Goal: Task Accomplishment & Management: Manage account settings

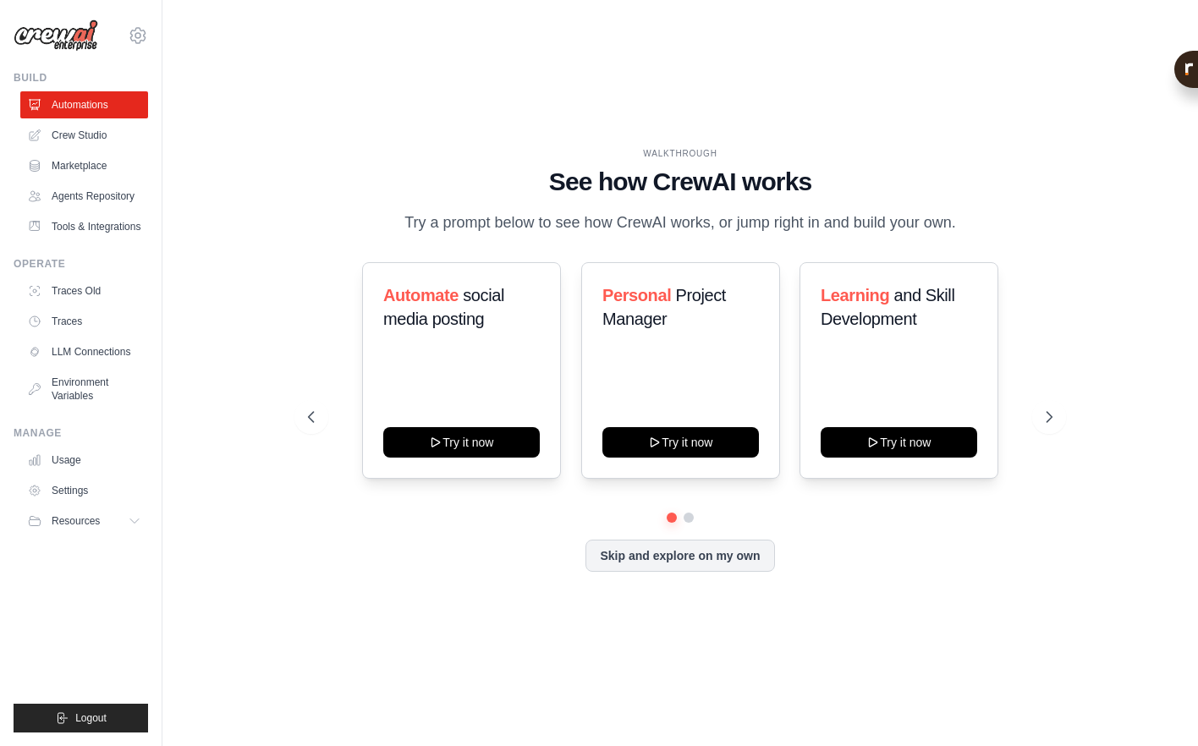
click at [928, 135] on div "WALKTHROUGH See how [PERSON_NAME] works Try a prompt below to see how [PERSON_N…" at bounding box center [681, 373] width 982 height 713
click at [72, 138] on link "Crew Studio" at bounding box center [86, 135] width 128 height 27
click at [74, 137] on link "Crew Studio" at bounding box center [86, 135] width 128 height 27
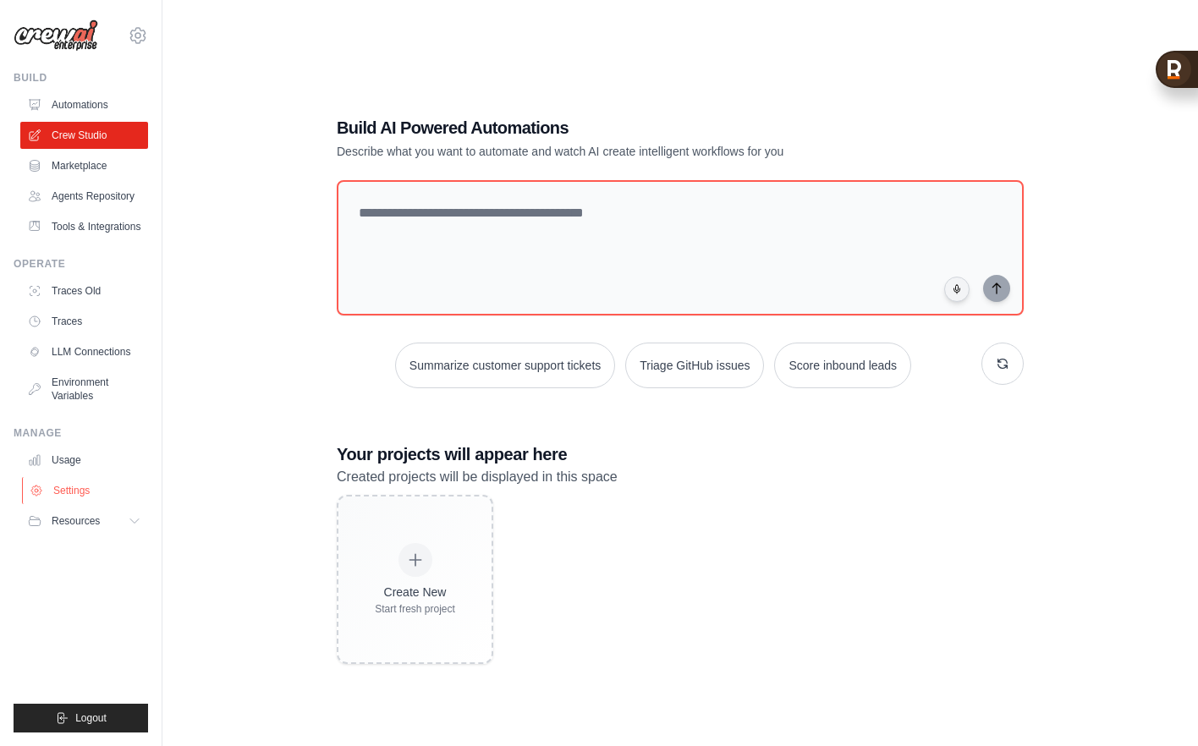
click at [58, 478] on link "Settings" at bounding box center [86, 490] width 128 height 27
click at [56, 498] on link "Settings" at bounding box center [86, 490] width 128 height 27
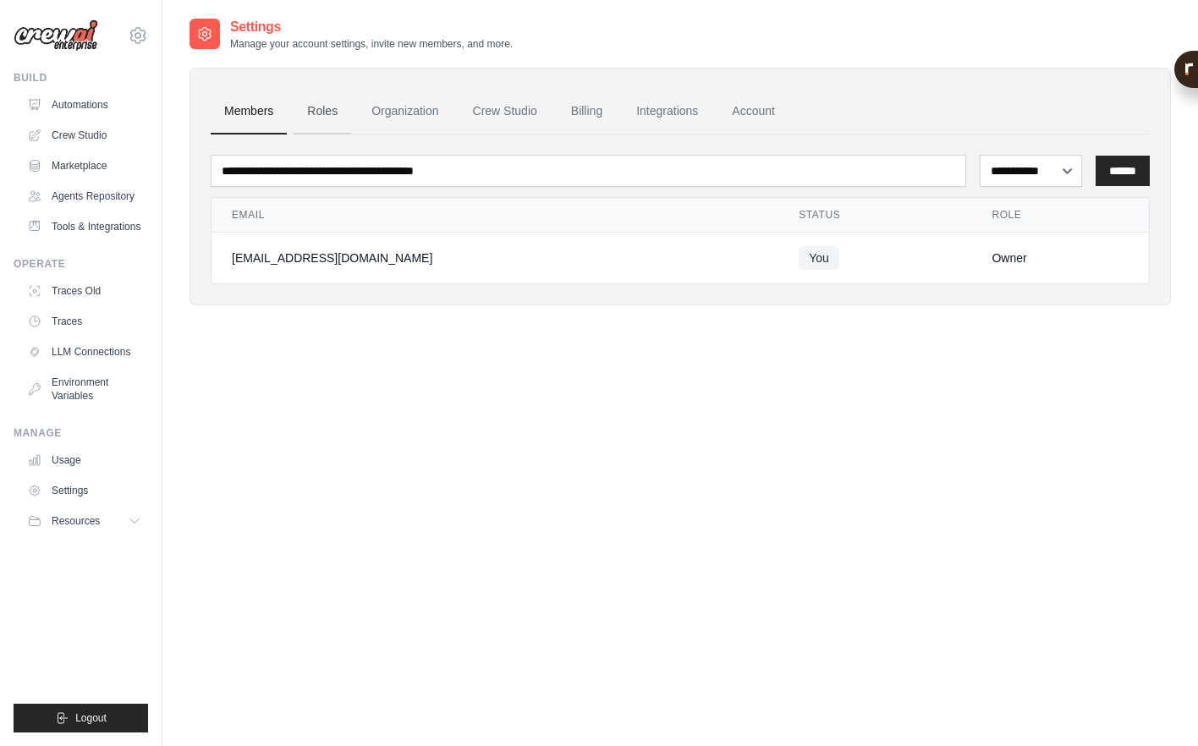
click at [311, 115] on link "Roles" at bounding box center [323, 112] width 58 height 46
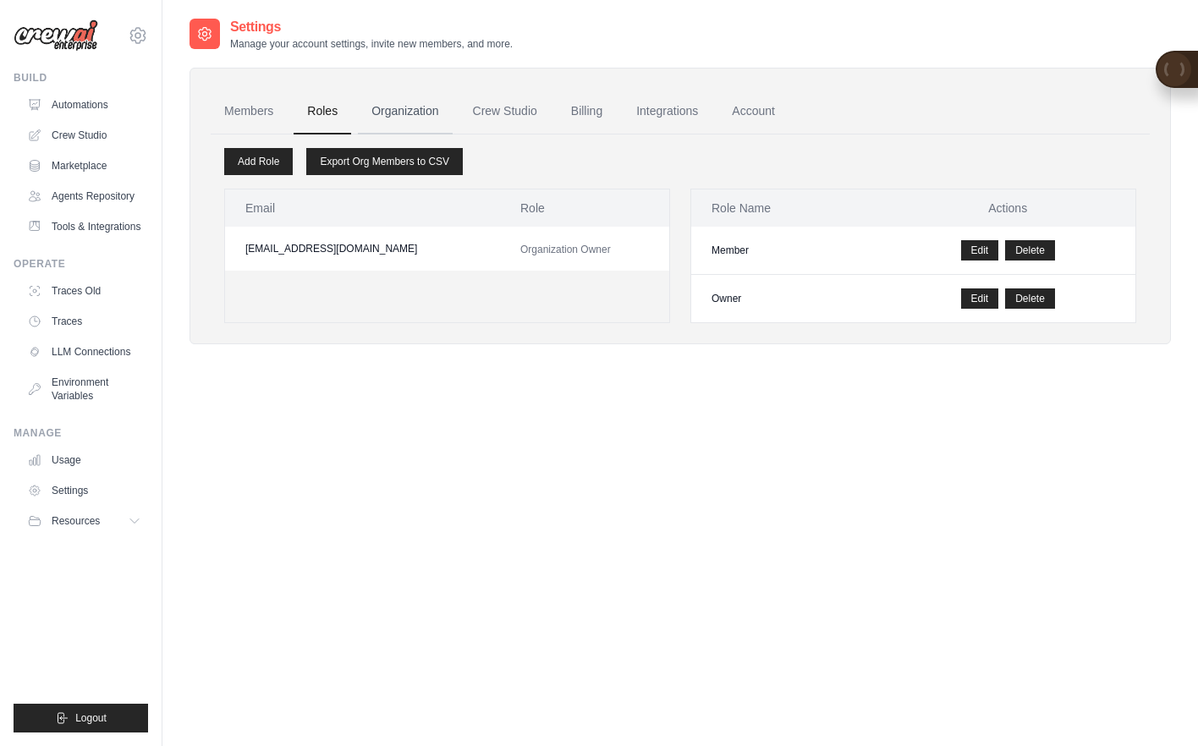
click at [388, 103] on link "Organization" at bounding box center [405, 112] width 94 height 46
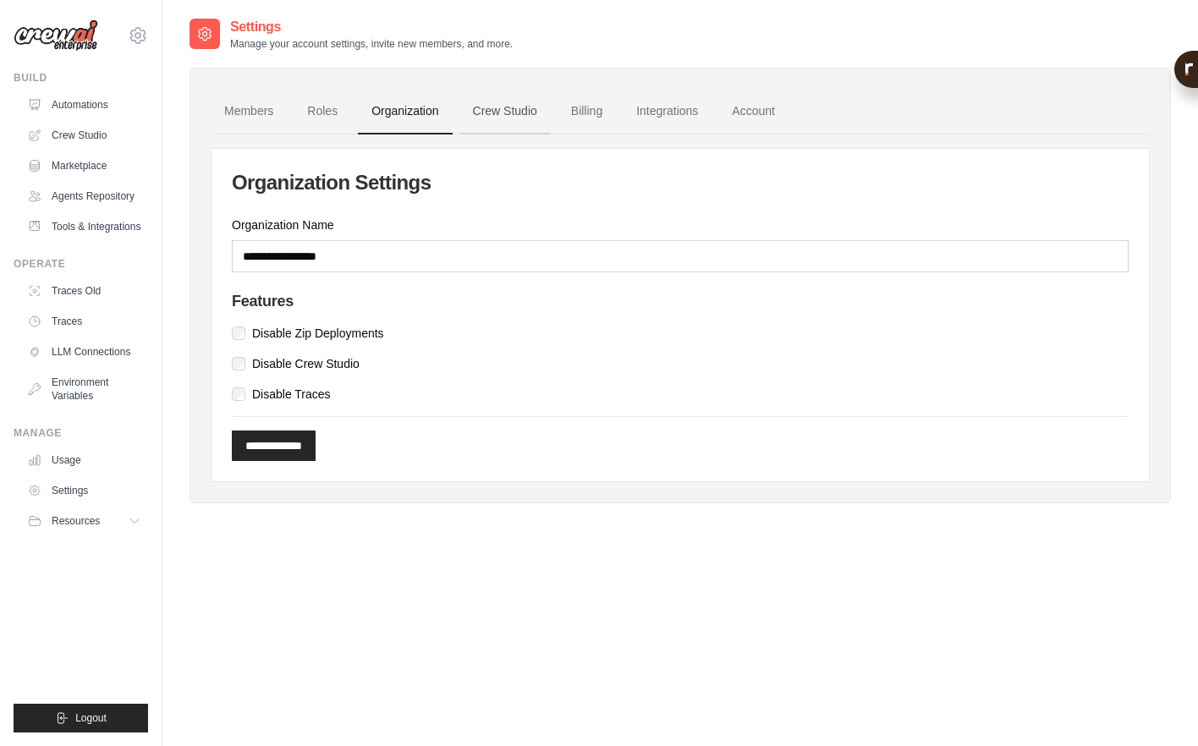
click at [496, 103] on link "Crew Studio" at bounding box center [505, 112] width 91 height 46
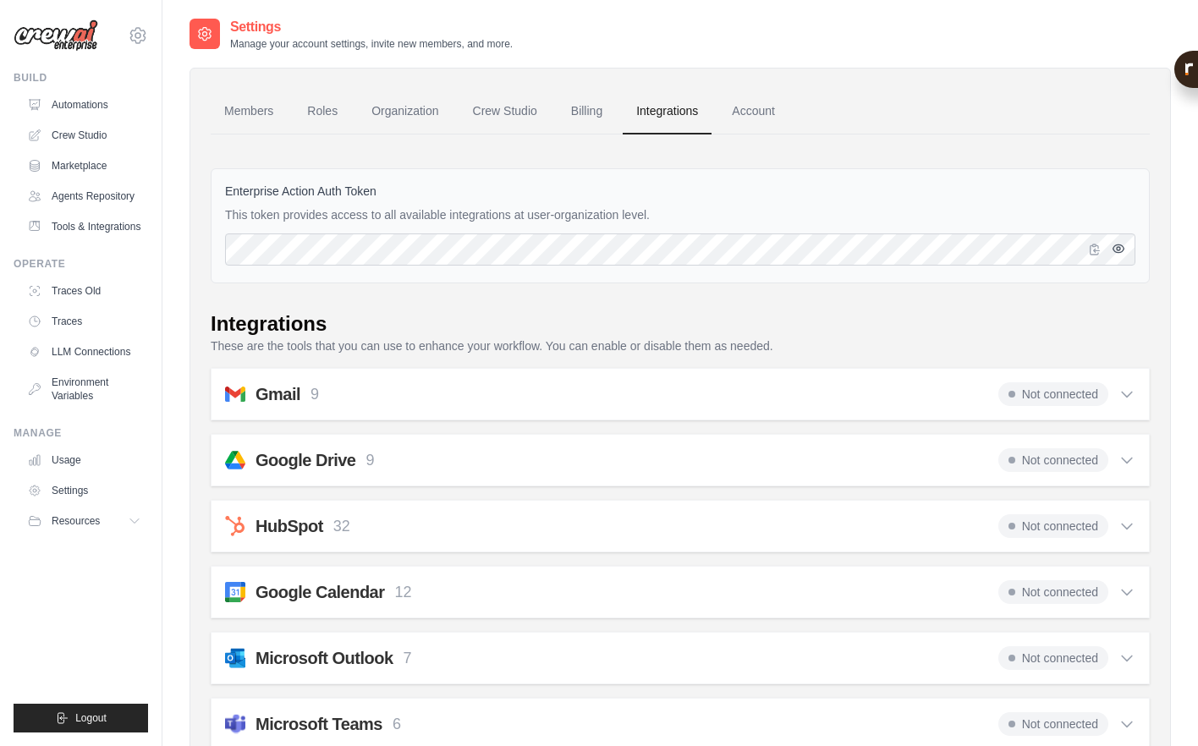
click at [1117, 255] on icon "button" at bounding box center [1119, 249] width 14 height 14
click at [749, 107] on link "Account" at bounding box center [753, 112] width 70 height 46
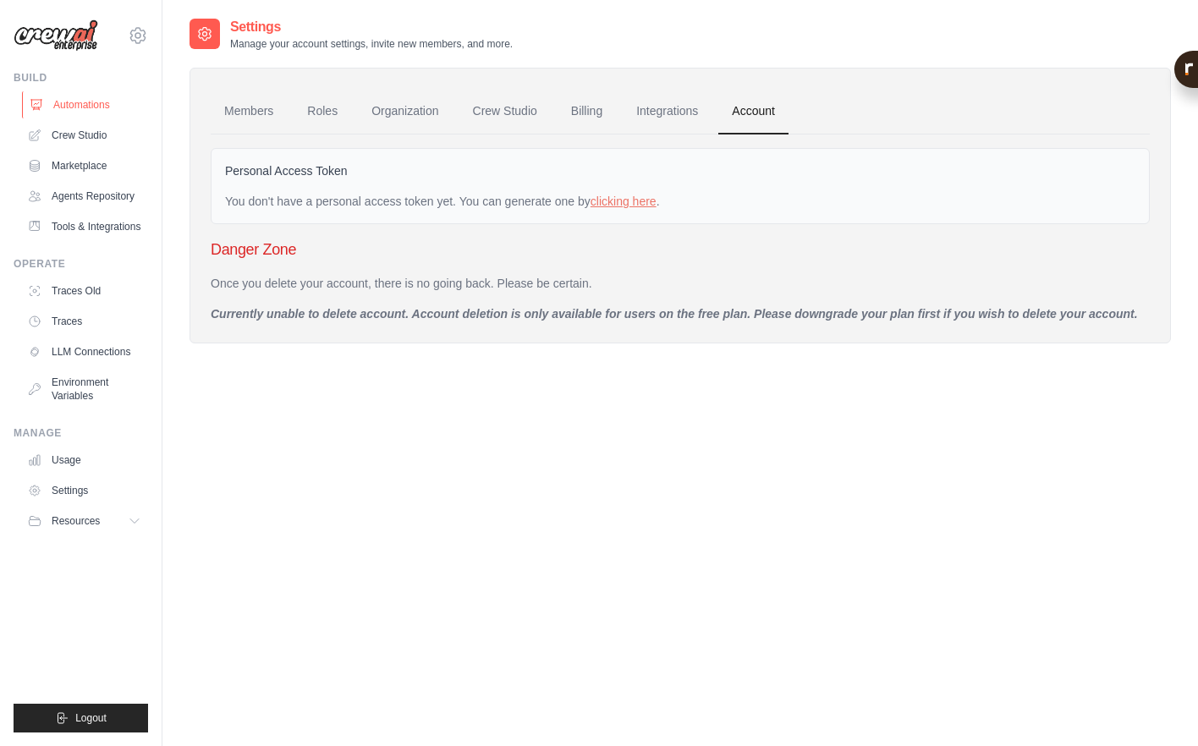
click at [89, 108] on link "Automations" at bounding box center [86, 104] width 128 height 27
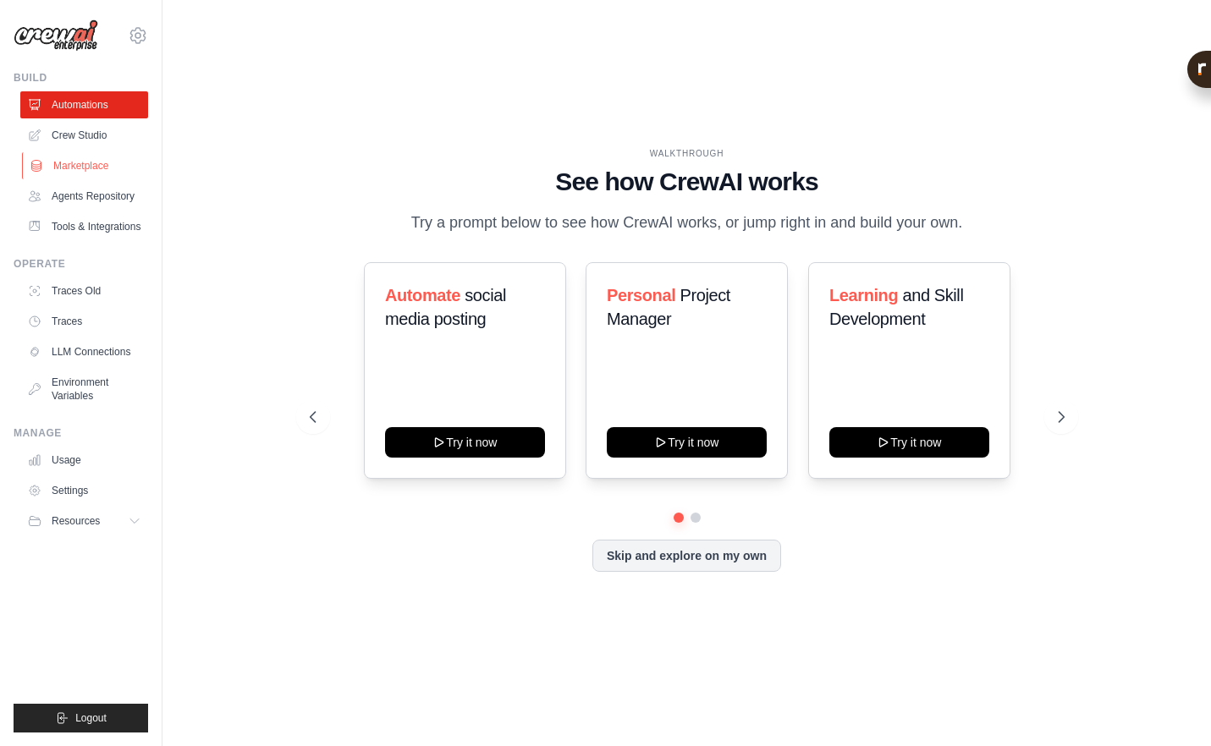
click at [83, 170] on link "Marketplace" at bounding box center [86, 165] width 128 height 27
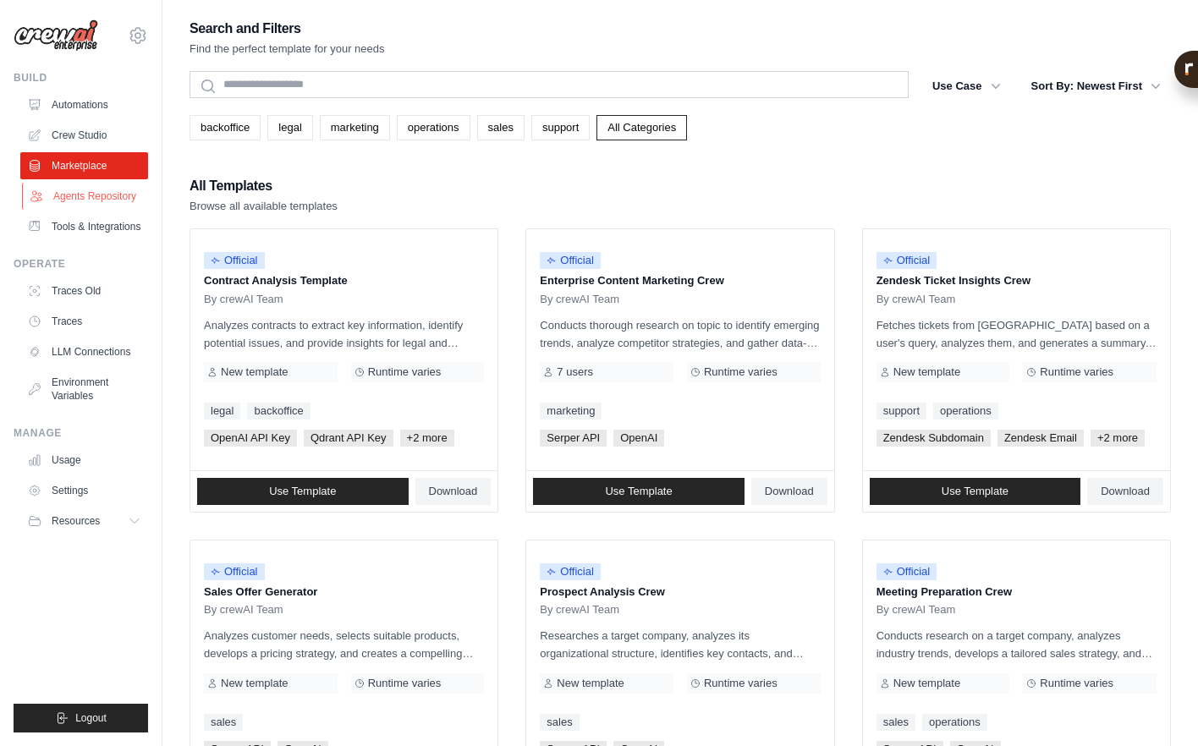
click at [85, 201] on link "Agents Repository" at bounding box center [86, 196] width 128 height 27
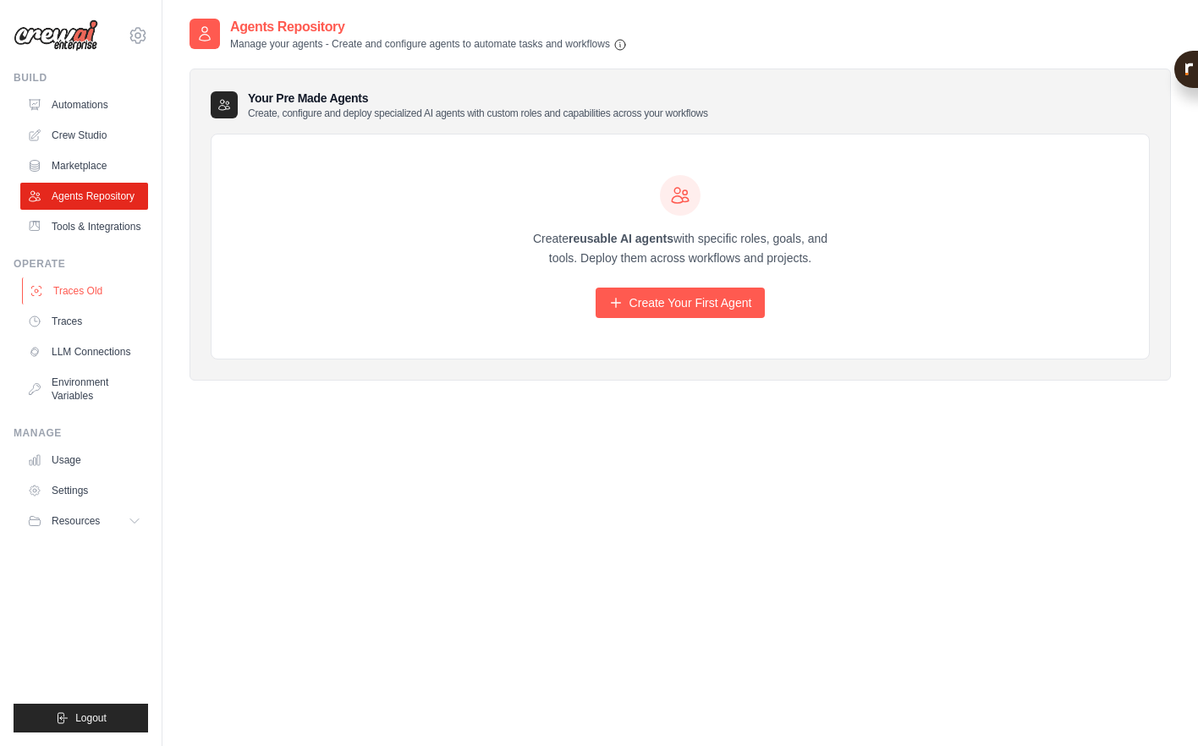
click at [58, 284] on link "Traces Old" at bounding box center [86, 291] width 128 height 27
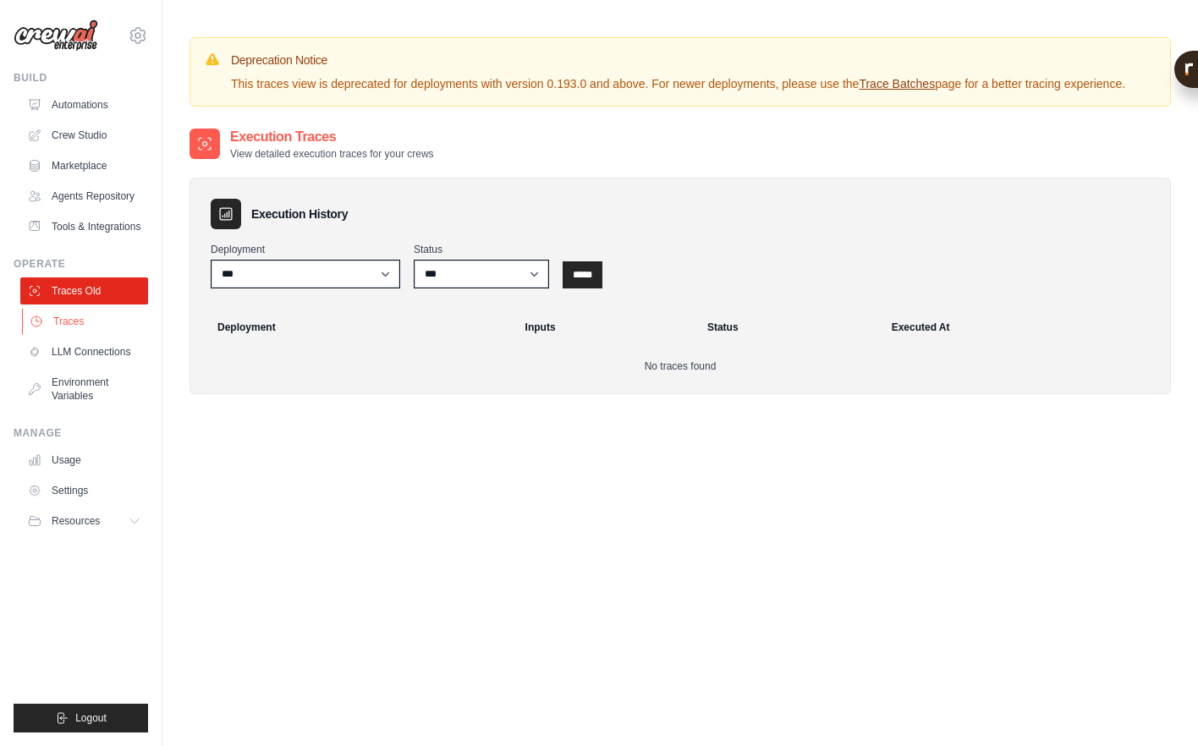
click at [70, 318] on link "Traces" at bounding box center [86, 321] width 128 height 27
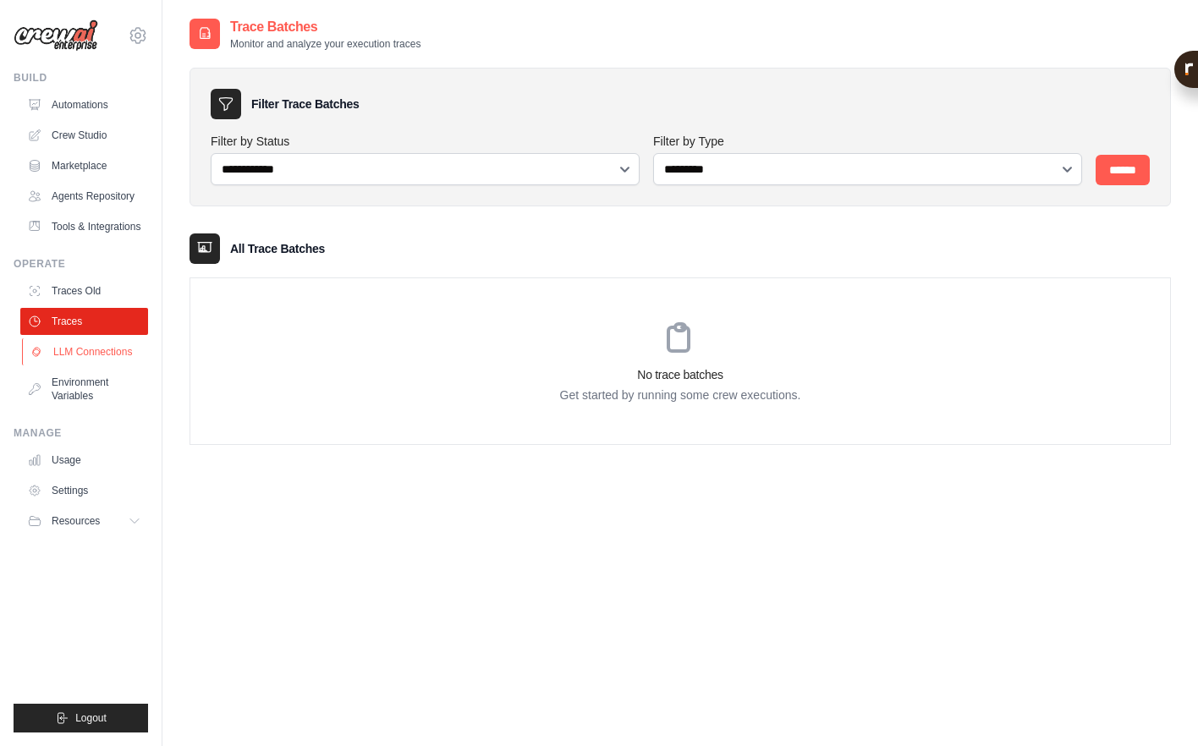
click at [73, 340] on link "LLM Connections" at bounding box center [86, 352] width 128 height 27
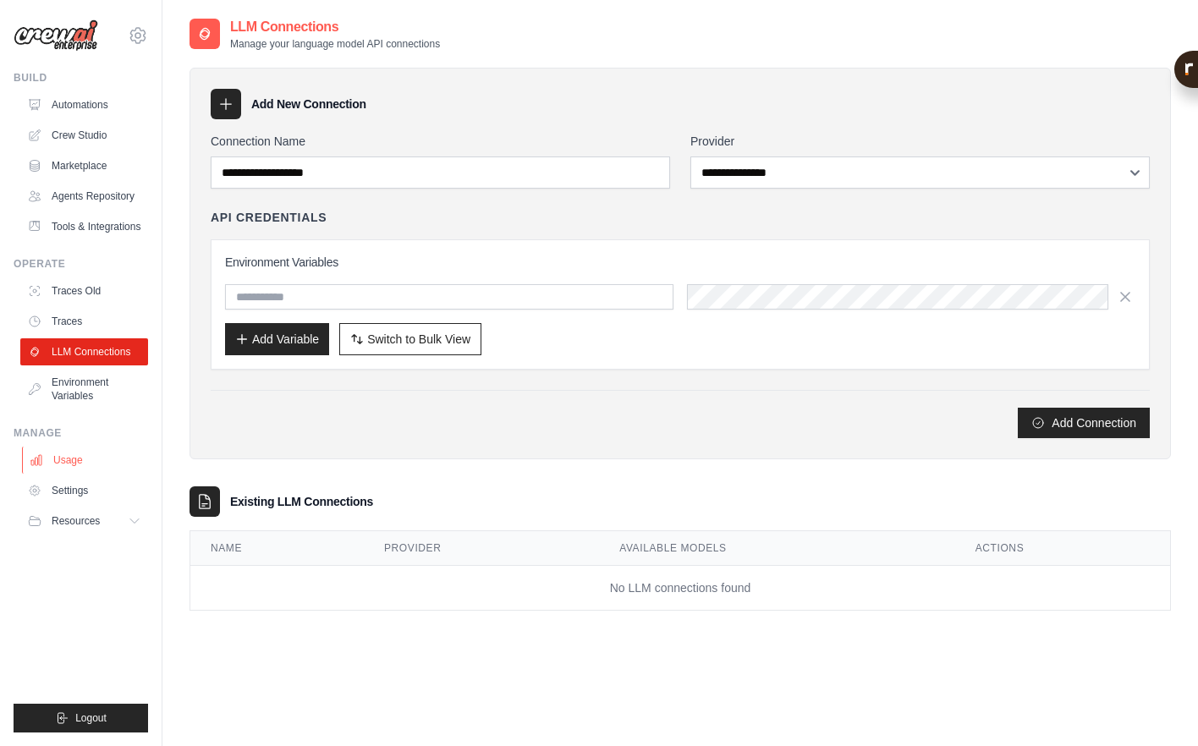
click at [71, 458] on link "Usage" at bounding box center [86, 460] width 128 height 27
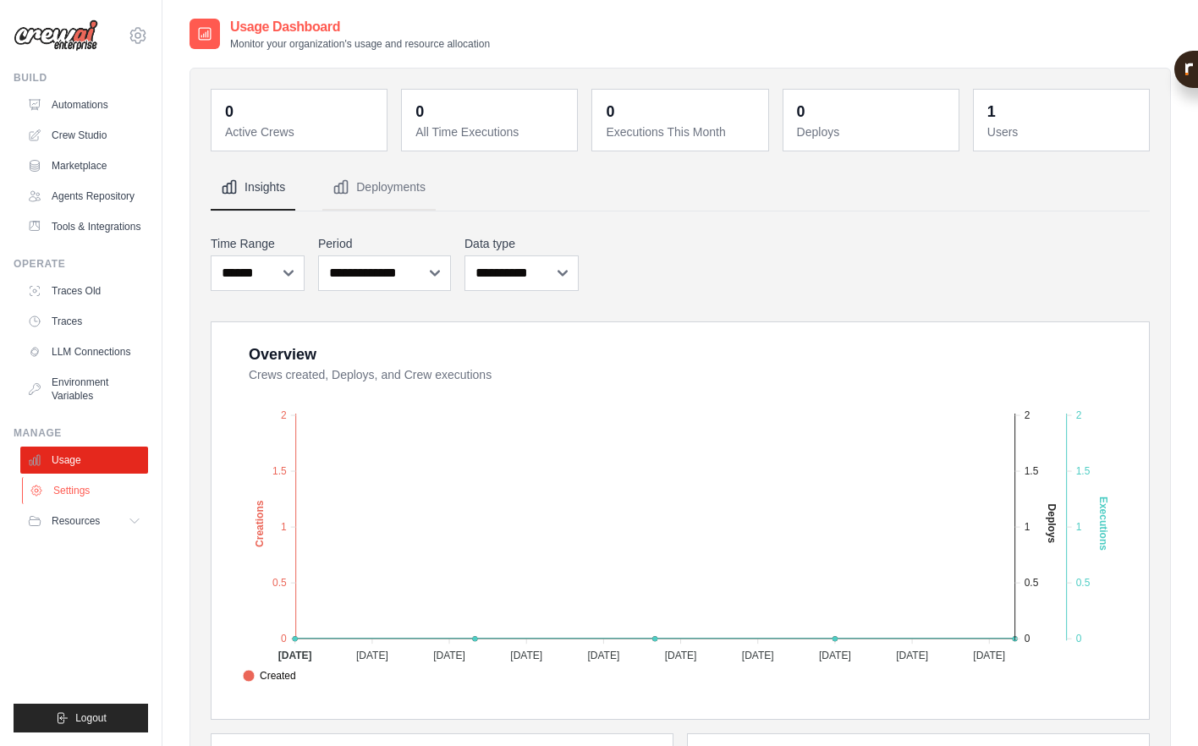
click at [74, 498] on link "Settings" at bounding box center [86, 490] width 128 height 27
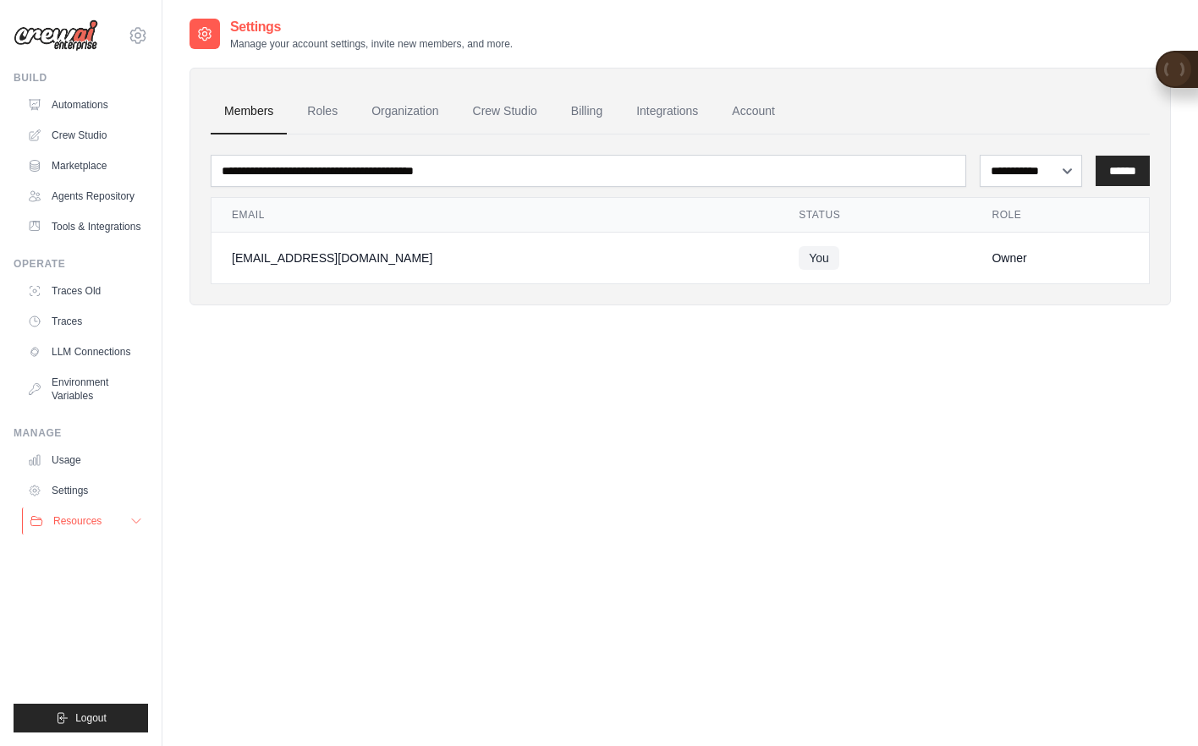
click at [85, 519] on span "Resources" at bounding box center [77, 522] width 48 height 14
